Goal: Transaction & Acquisition: Book appointment/travel/reservation

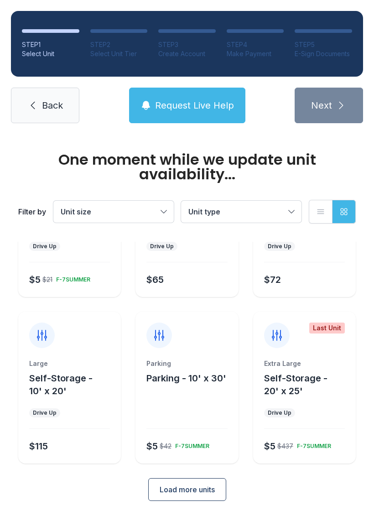
scroll to position [98, 0]
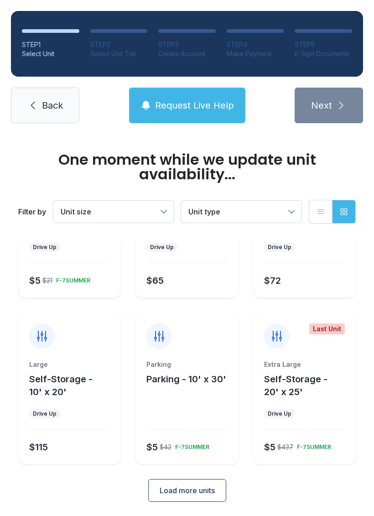
click at [68, 358] on div "Large Self-Storage - 10' x 20' Drive Up $115" at bounding box center [69, 389] width 103 height 152
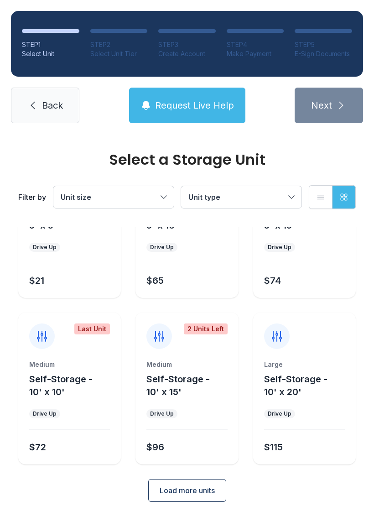
click at [90, 382] on span "Self-Storage - 10' x 10'" at bounding box center [60, 386] width 63 height 24
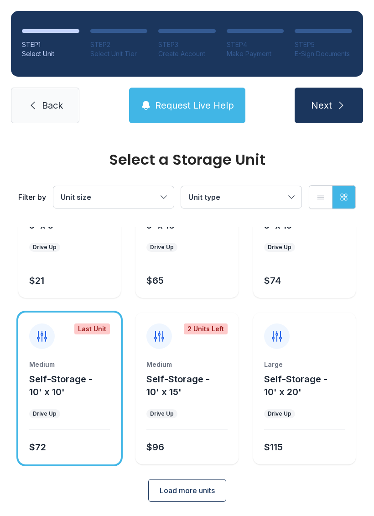
click at [345, 89] on button "Next" at bounding box center [329, 106] width 68 height 36
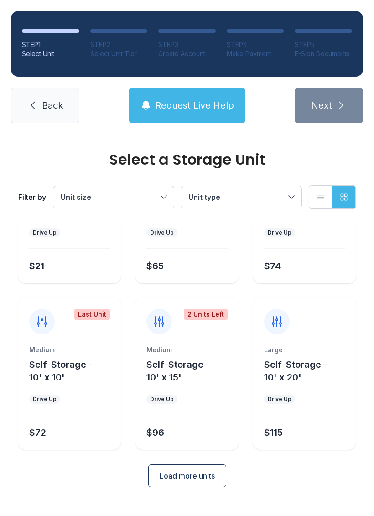
scroll to position [83, 0]
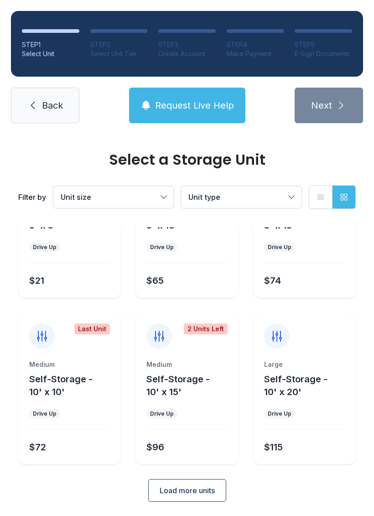
click at [309, 392] on button "Self-Storage - 10' x 20'" at bounding box center [308, 386] width 88 height 26
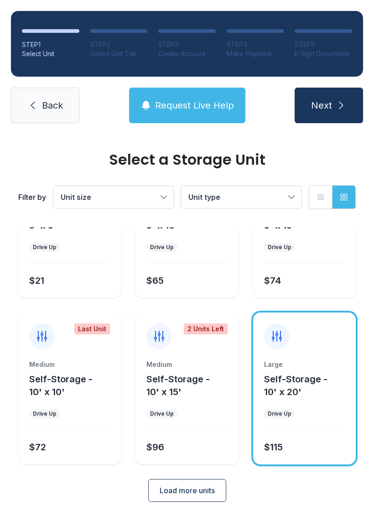
click at [337, 97] on button "Next" at bounding box center [329, 106] width 68 height 36
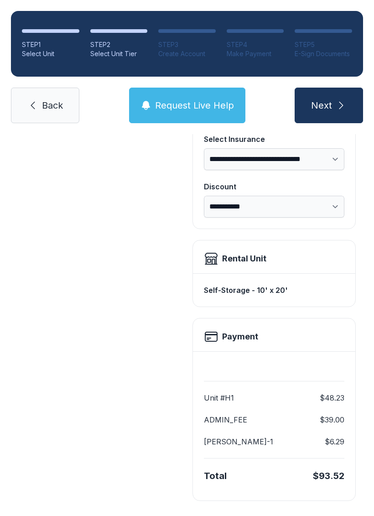
scroll to position [143, 0]
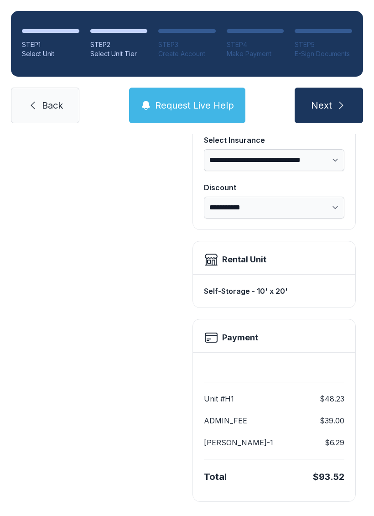
click at [183, 99] on button "Request Live Help" at bounding box center [187, 106] width 116 height 36
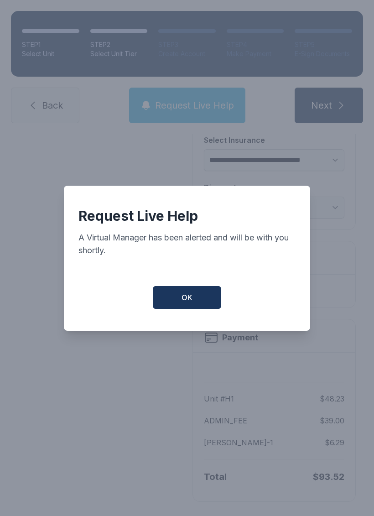
click at [193, 302] on button "OK" at bounding box center [187, 297] width 68 height 23
